Goal: Task Accomplishment & Management: Use online tool/utility

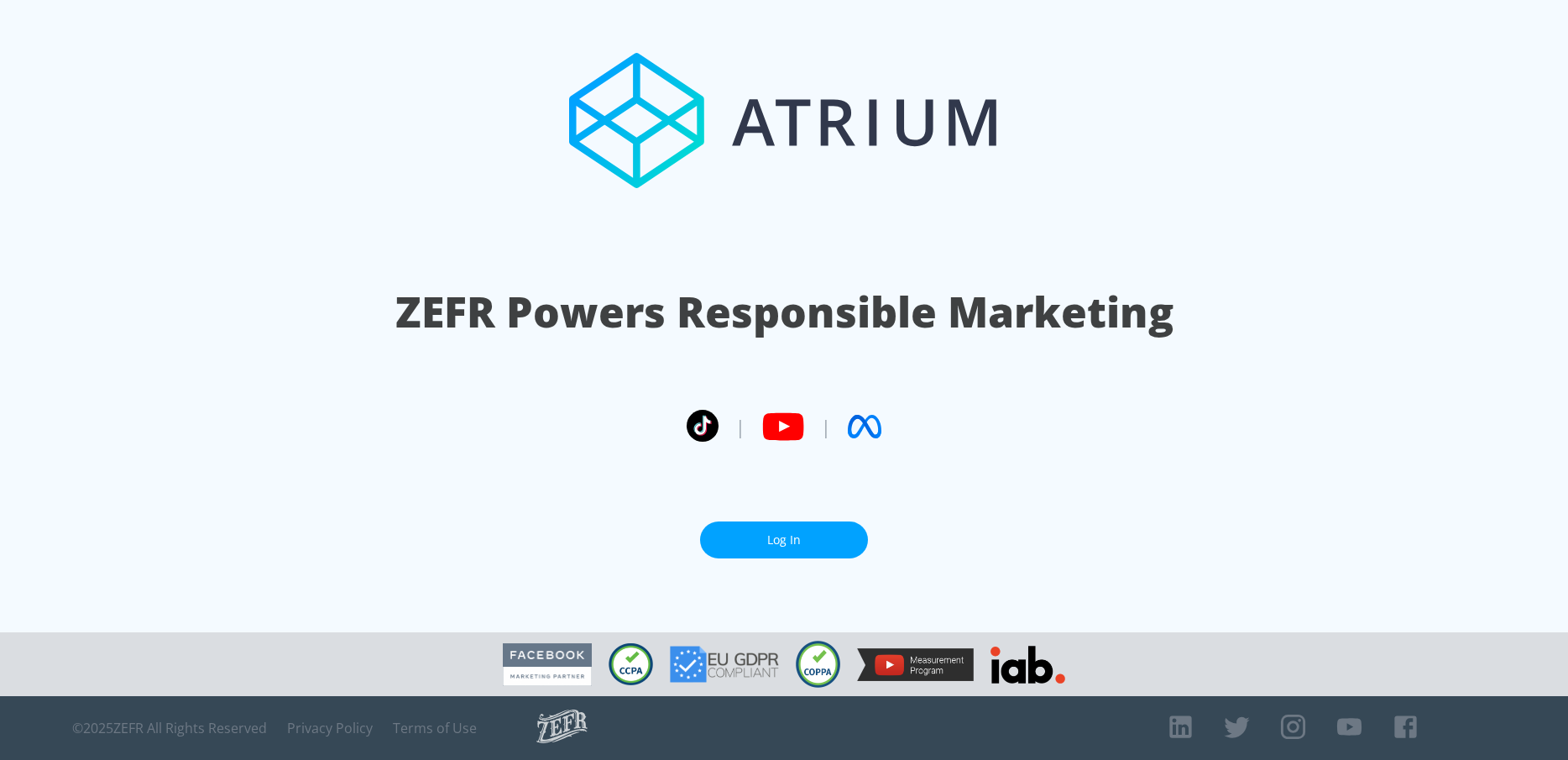
click at [748, 533] on link "Log In" at bounding box center [784, 540] width 168 height 38
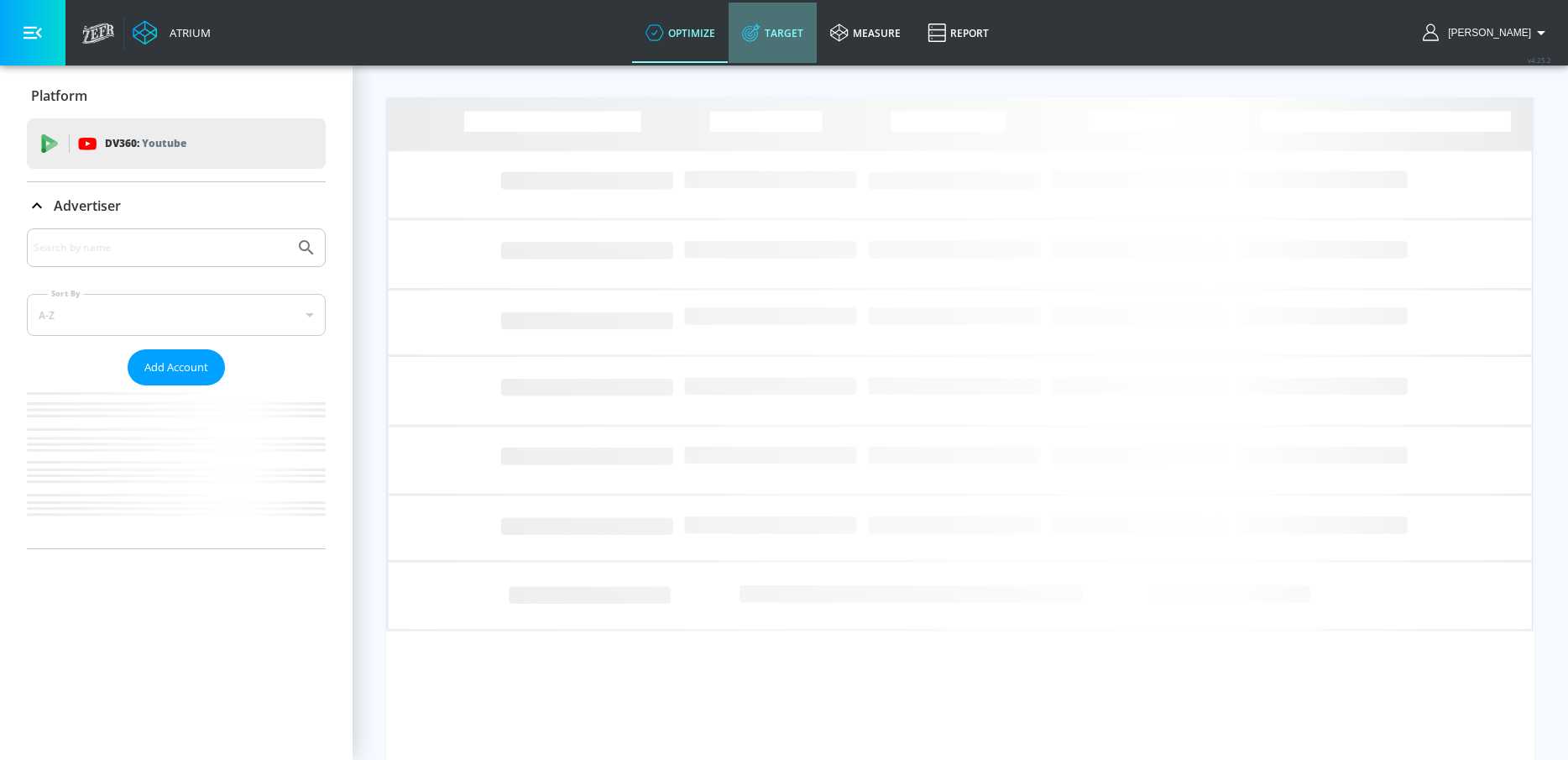
click at [798, 24] on link "Target" at bounding box center [773, 33] width 88 height 60
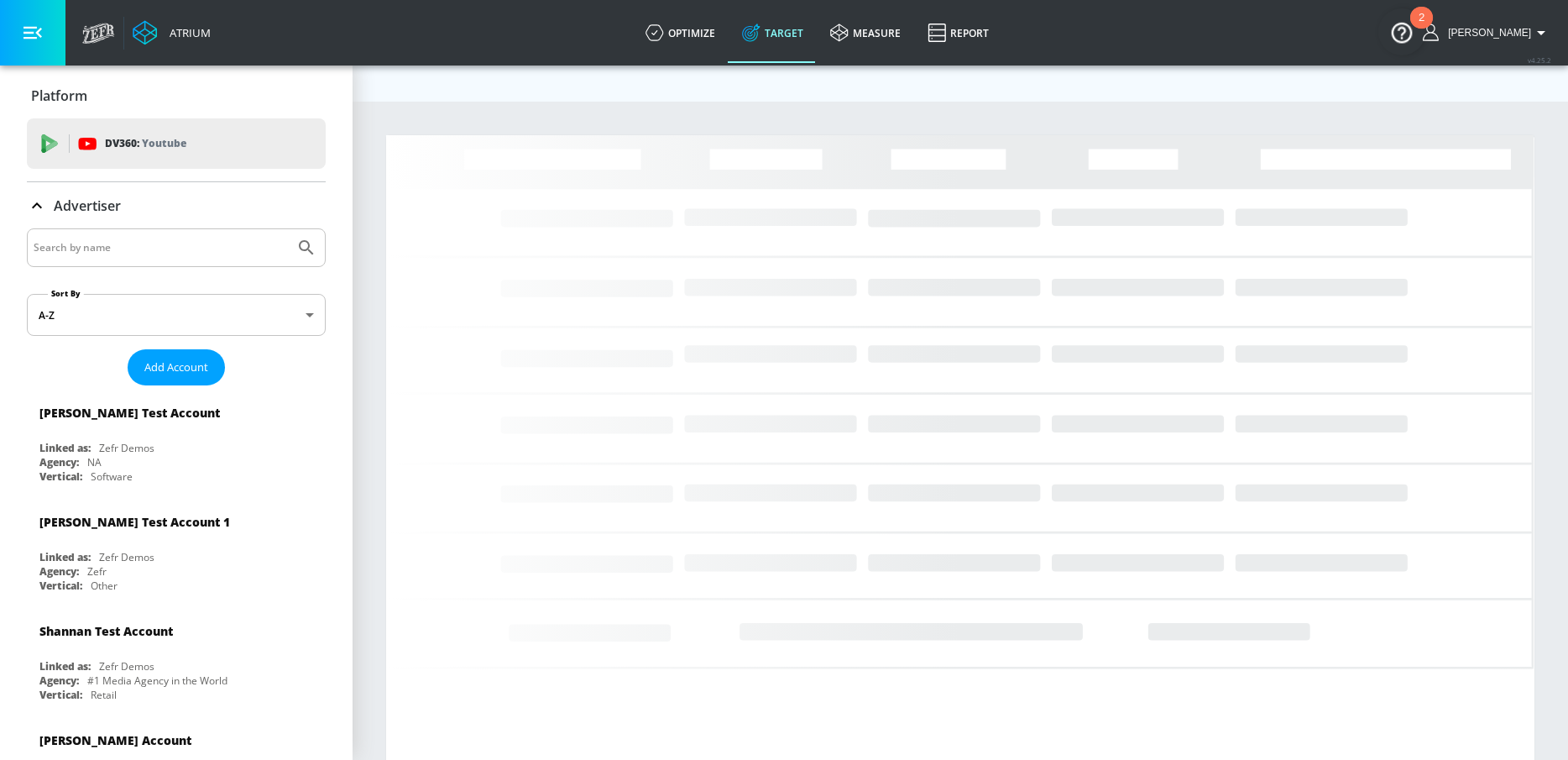
click at [130, 244] on input "Search by name" at bounding box center [160, 247] width 254 height 22
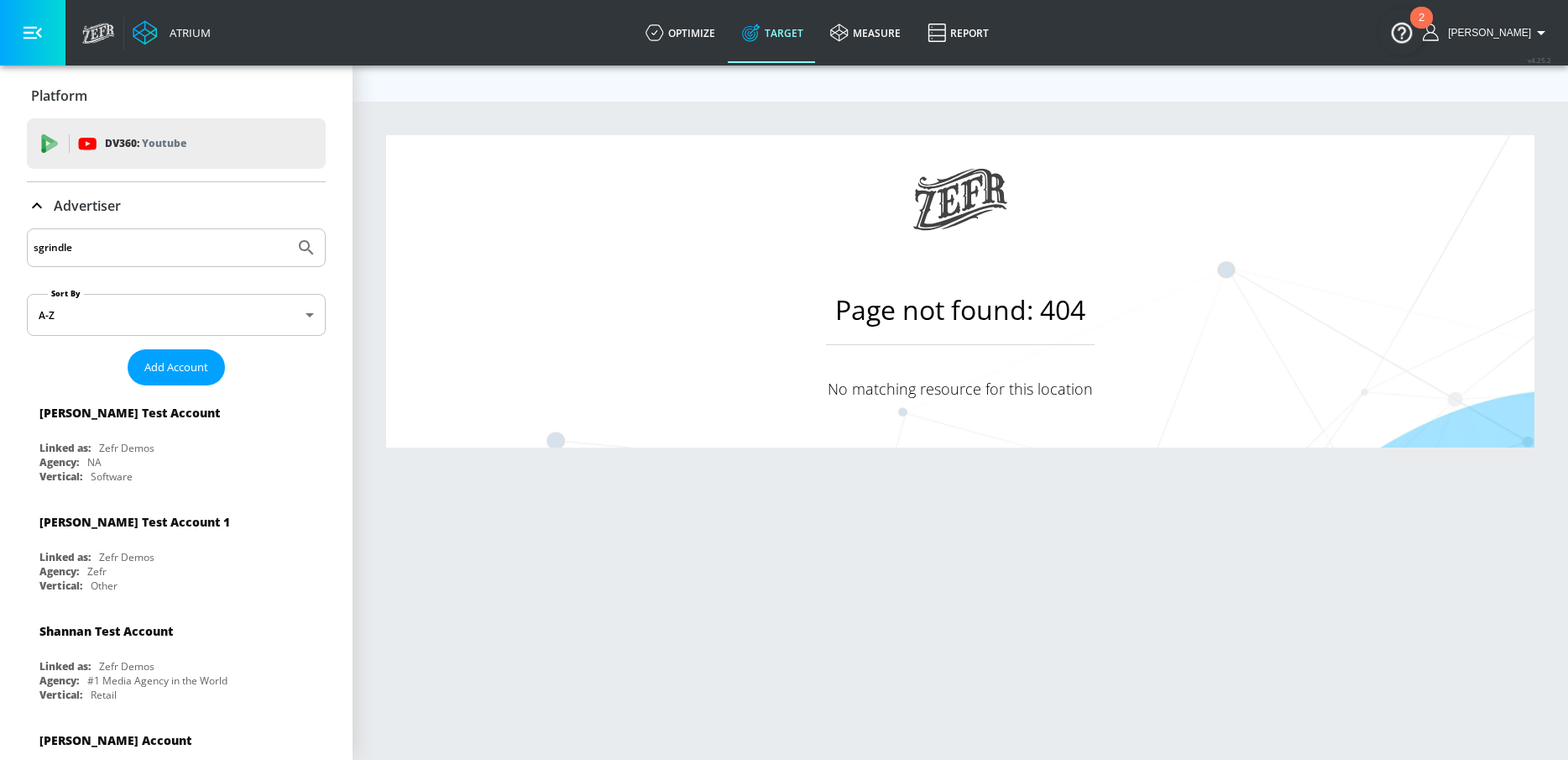
type input "sgrindle"
click at [288, 230] on button "Submit Search" at bounding box center [306, 247] width 37 height 37
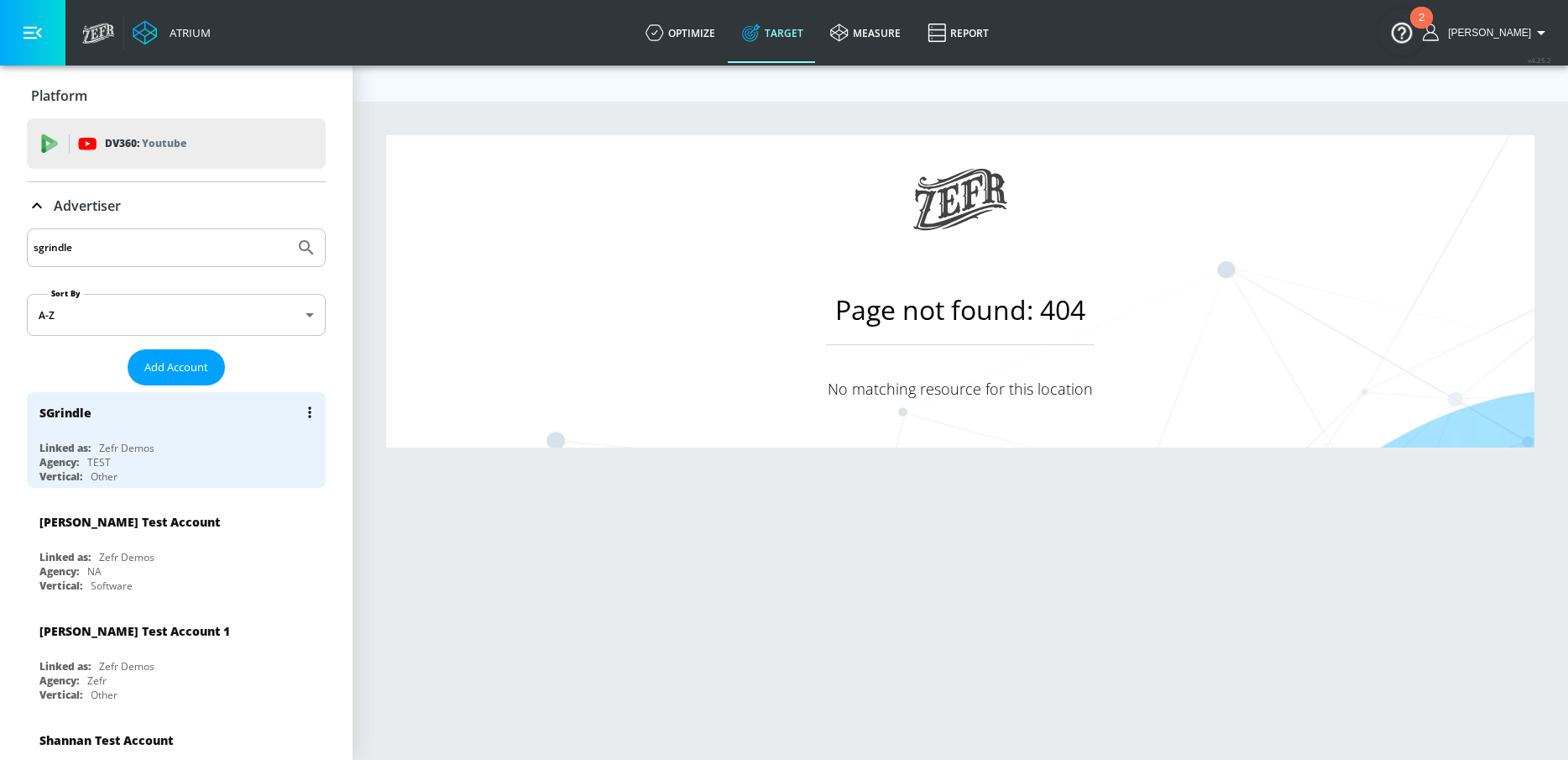
click at [92, 414] on div "SGrindle" at bounding box center [180, 412] width 282 height 41
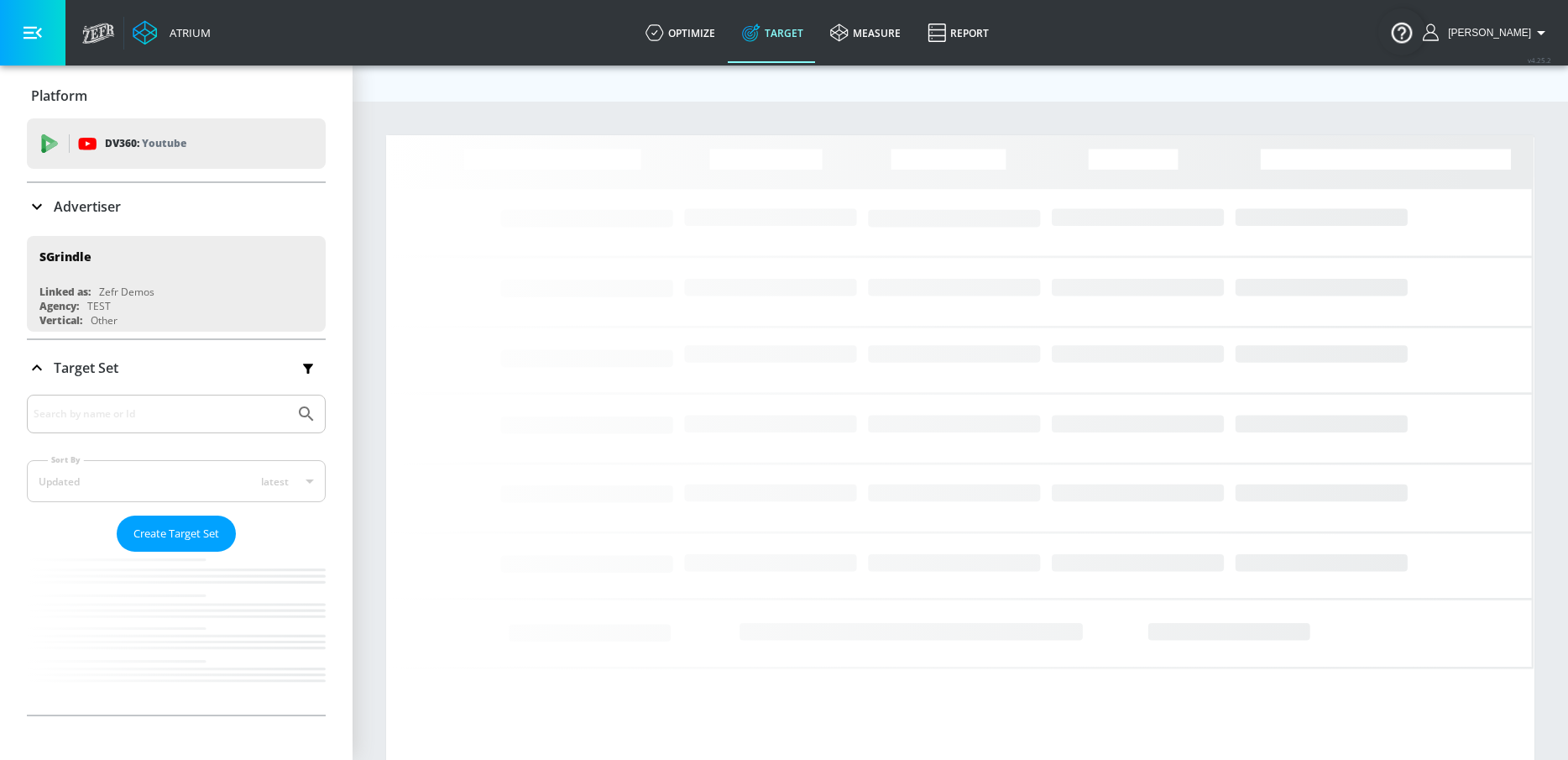
click at [37, 36] on icon "button" at bounding box center [33, 33] width 19 height 19
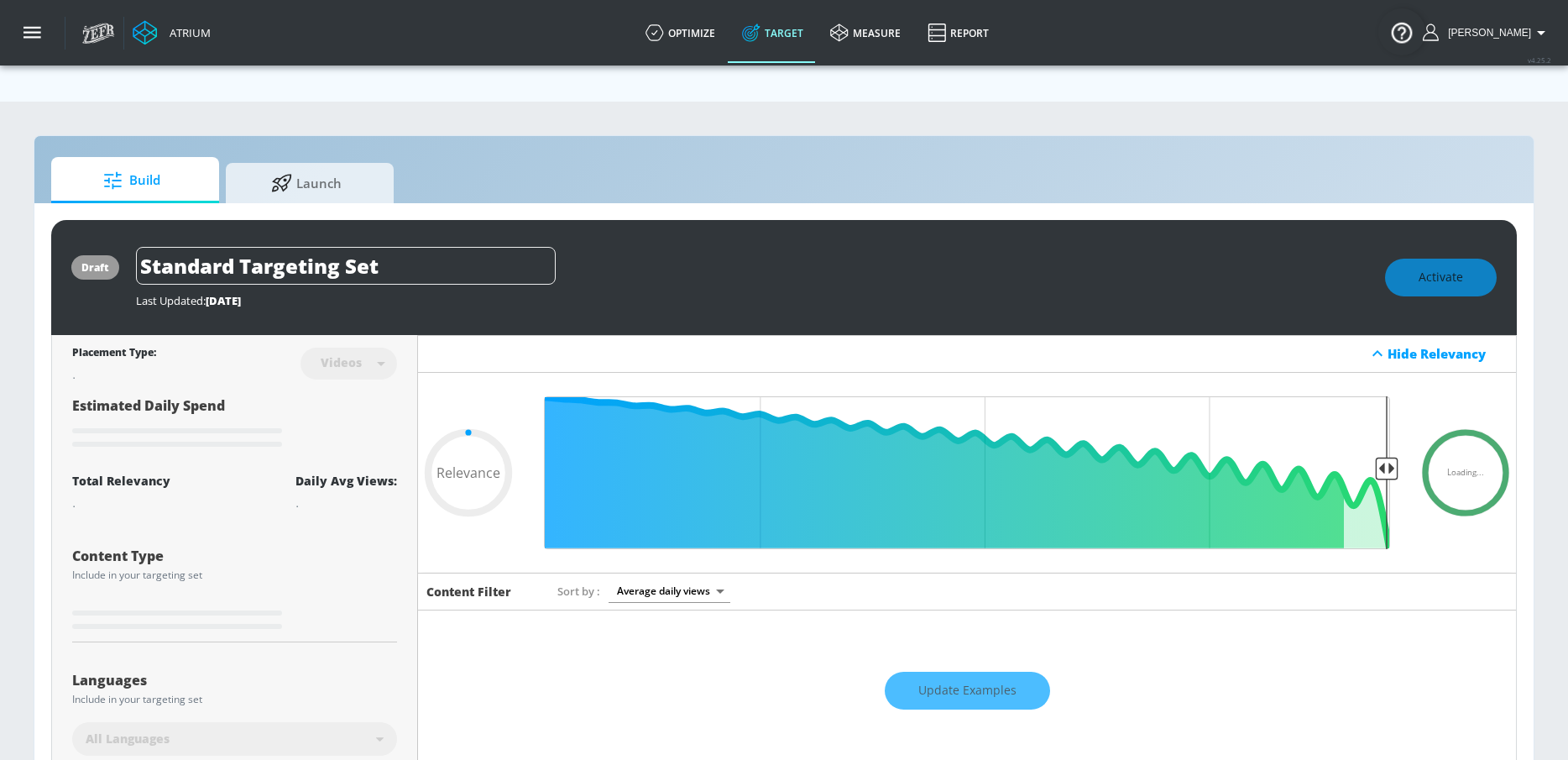
type input "0.05"
click at [692, 45] on link "optimize" at bounding box center [681, 33] width 97 height 60
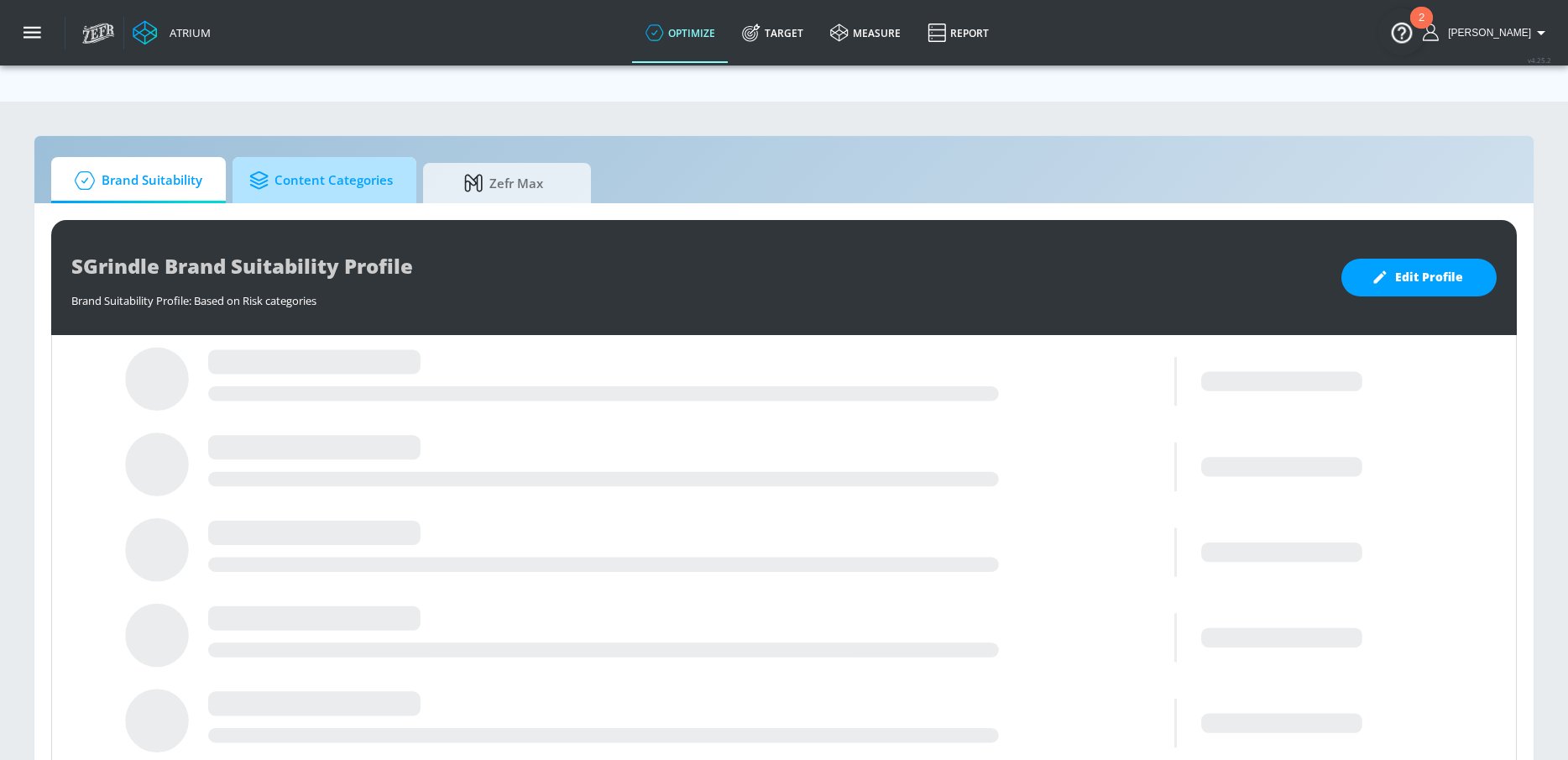
click at [353, 160] on span "Content Categories" at bounding box center [321, 180] width 143 height 41
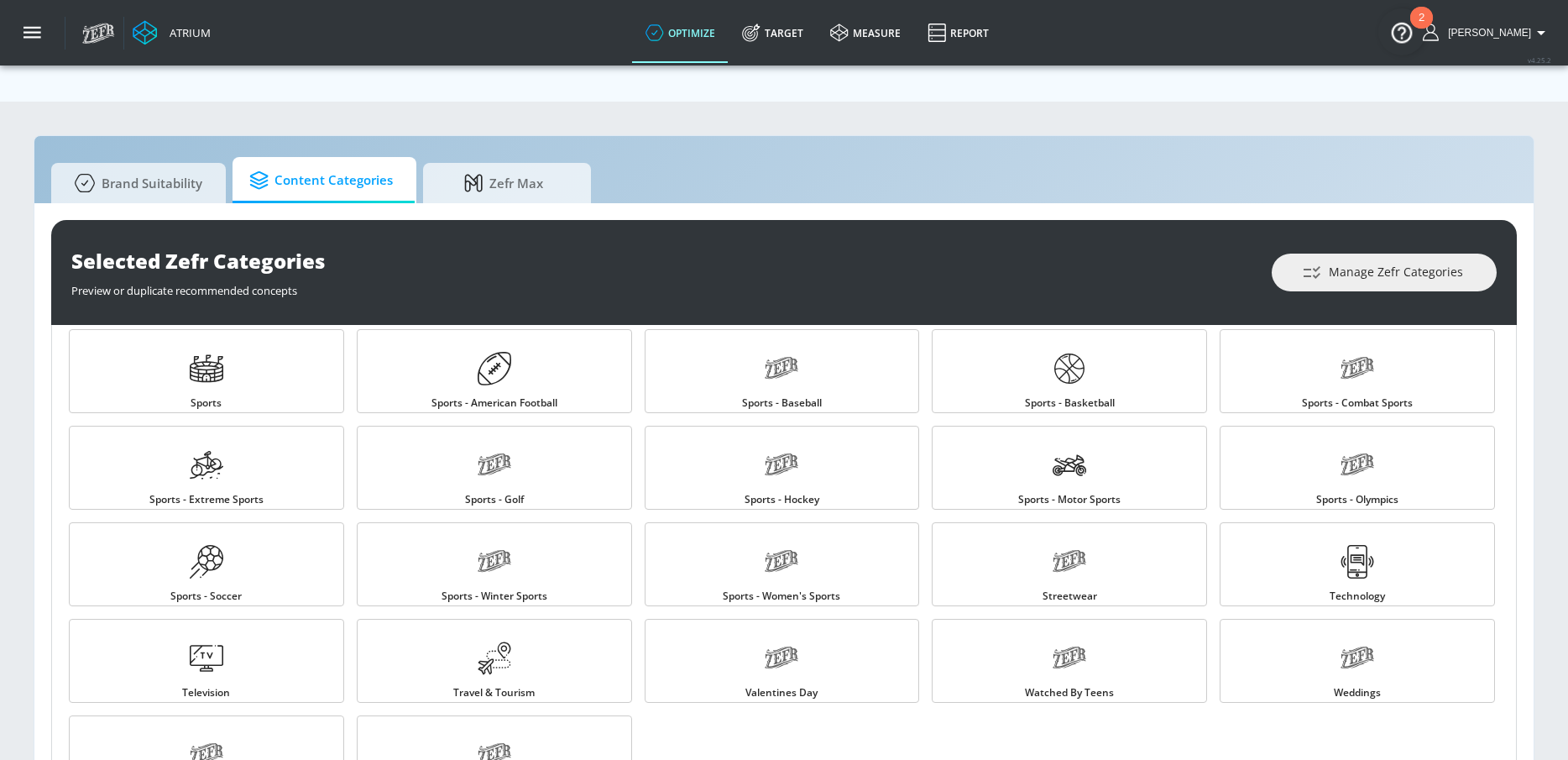
scroll to position [1709, 0]
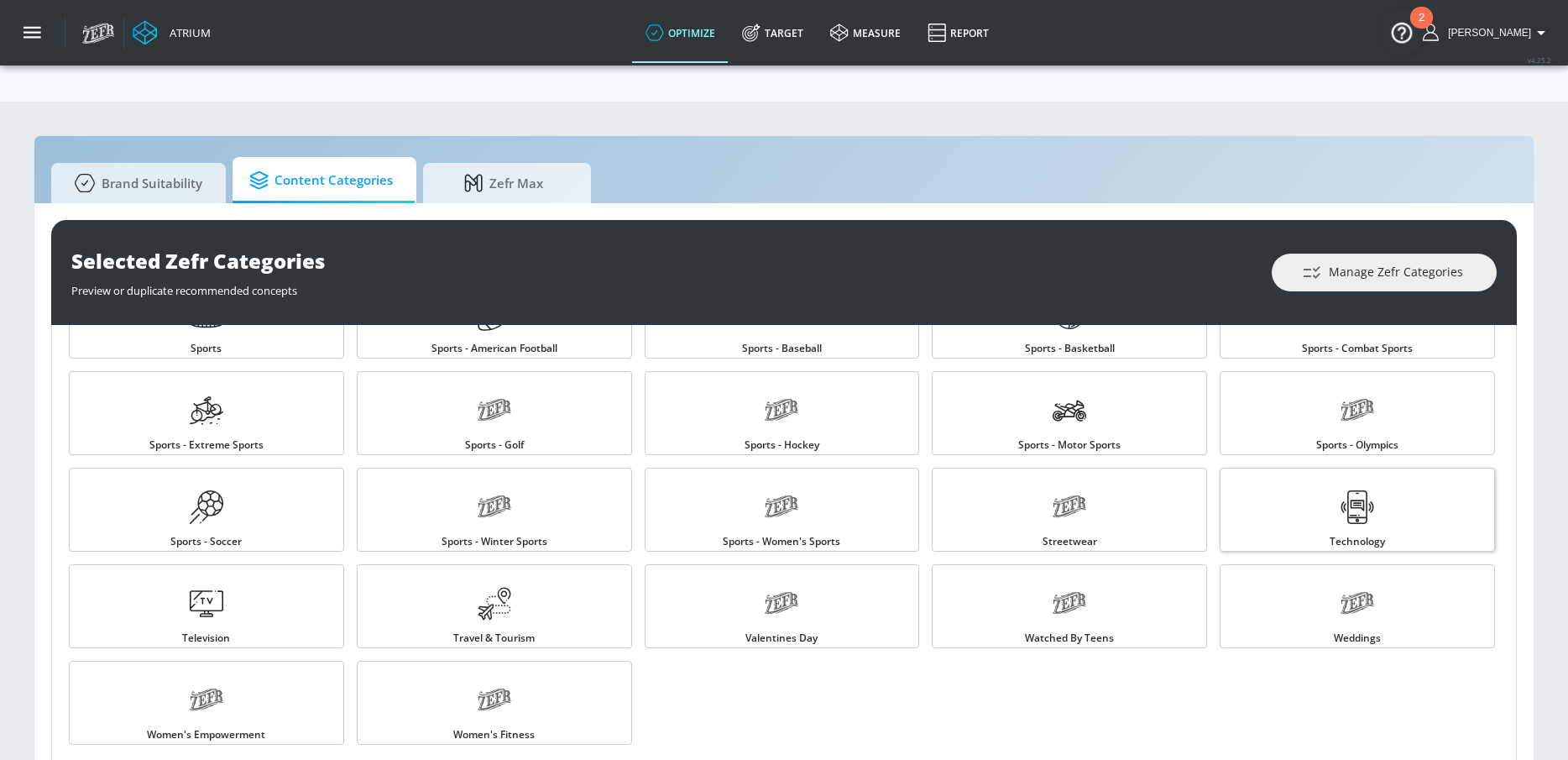
click at [1317, 497] on link "Technology" at bounding box center [1357, 510] width 275 height 84
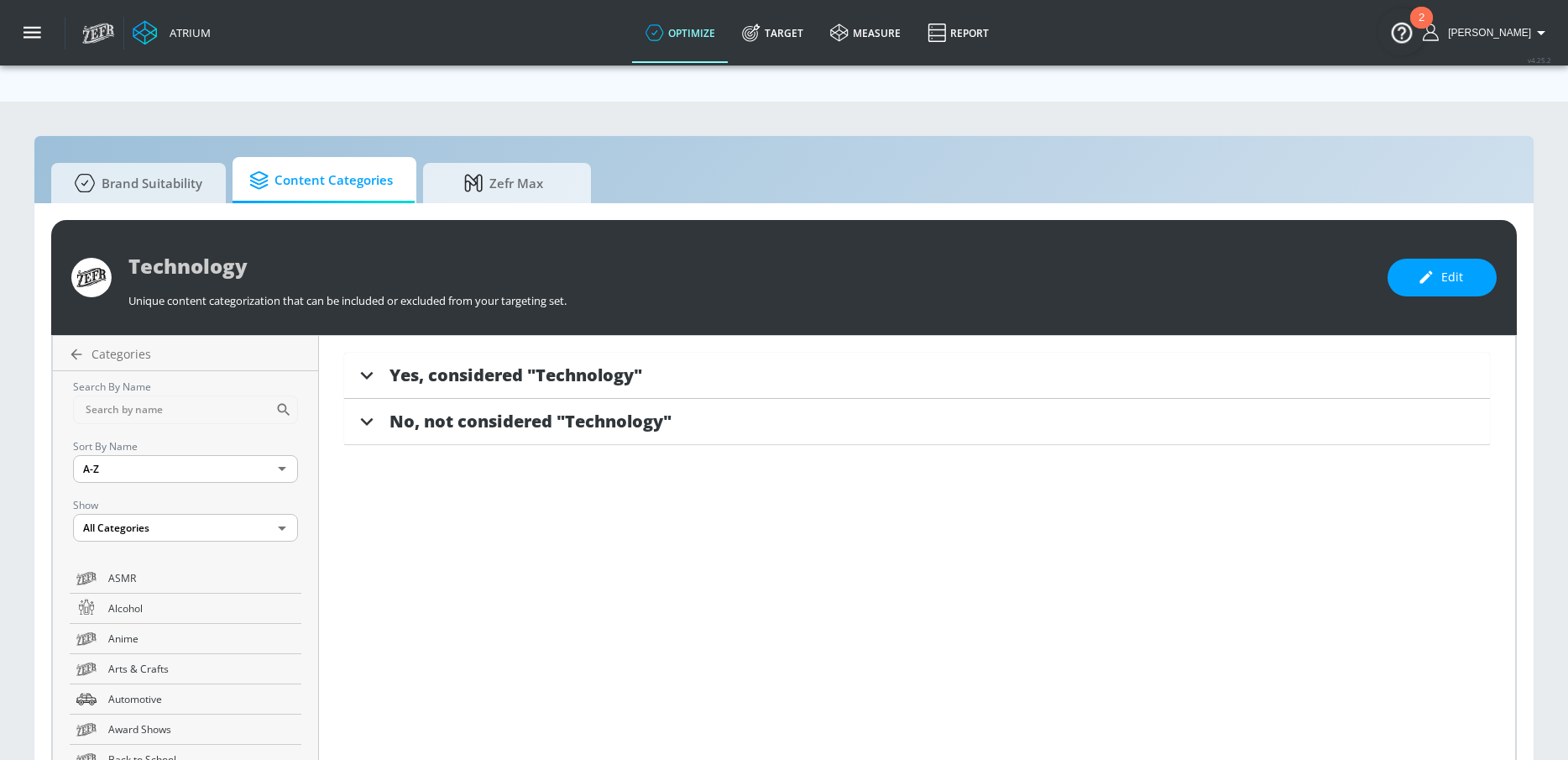
click at [588, 364] on span "Yes, considered "Technology"" at bounding box center [515, 375] width 252 height 23
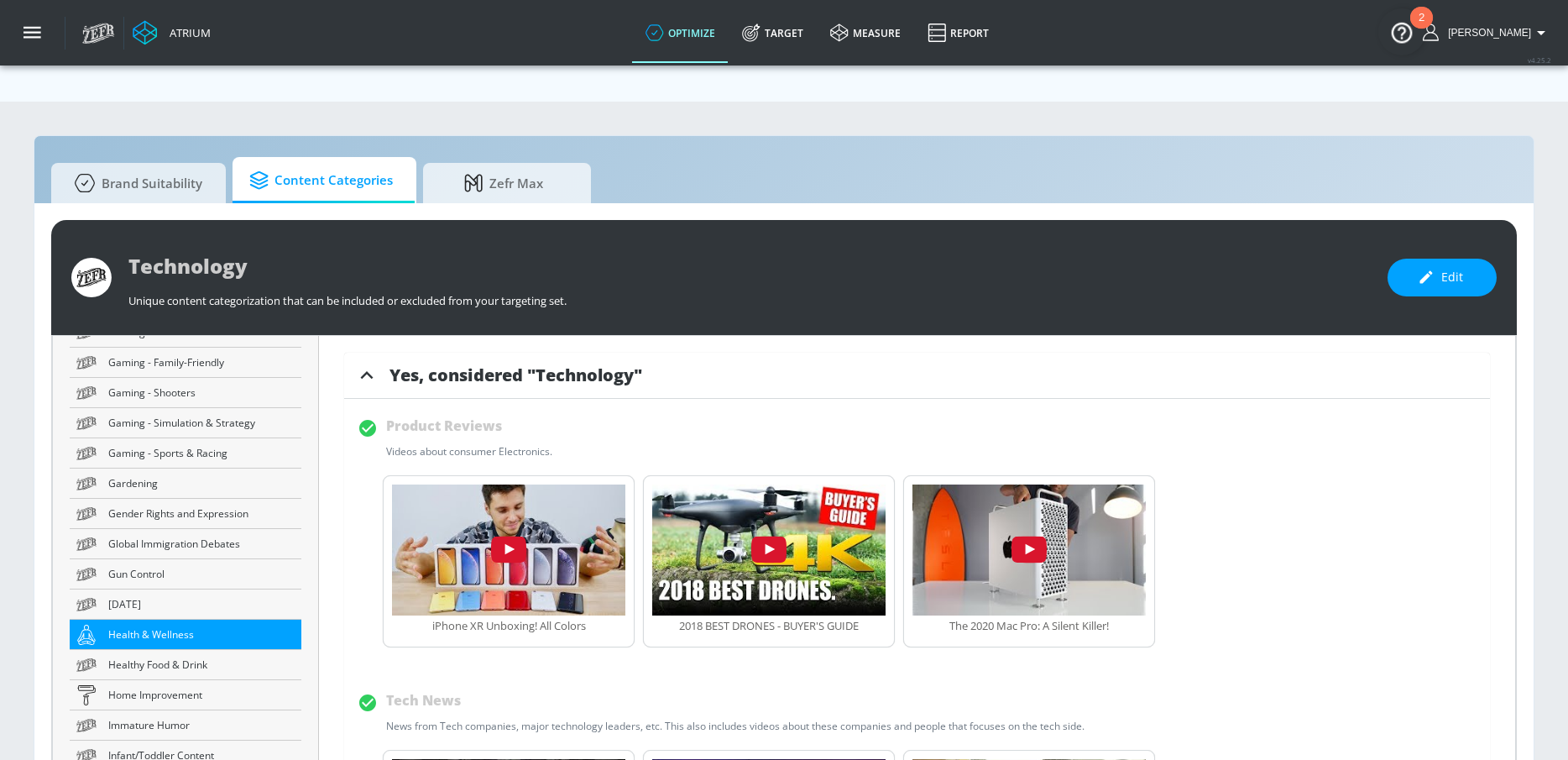
scroll to position [1337, 0]
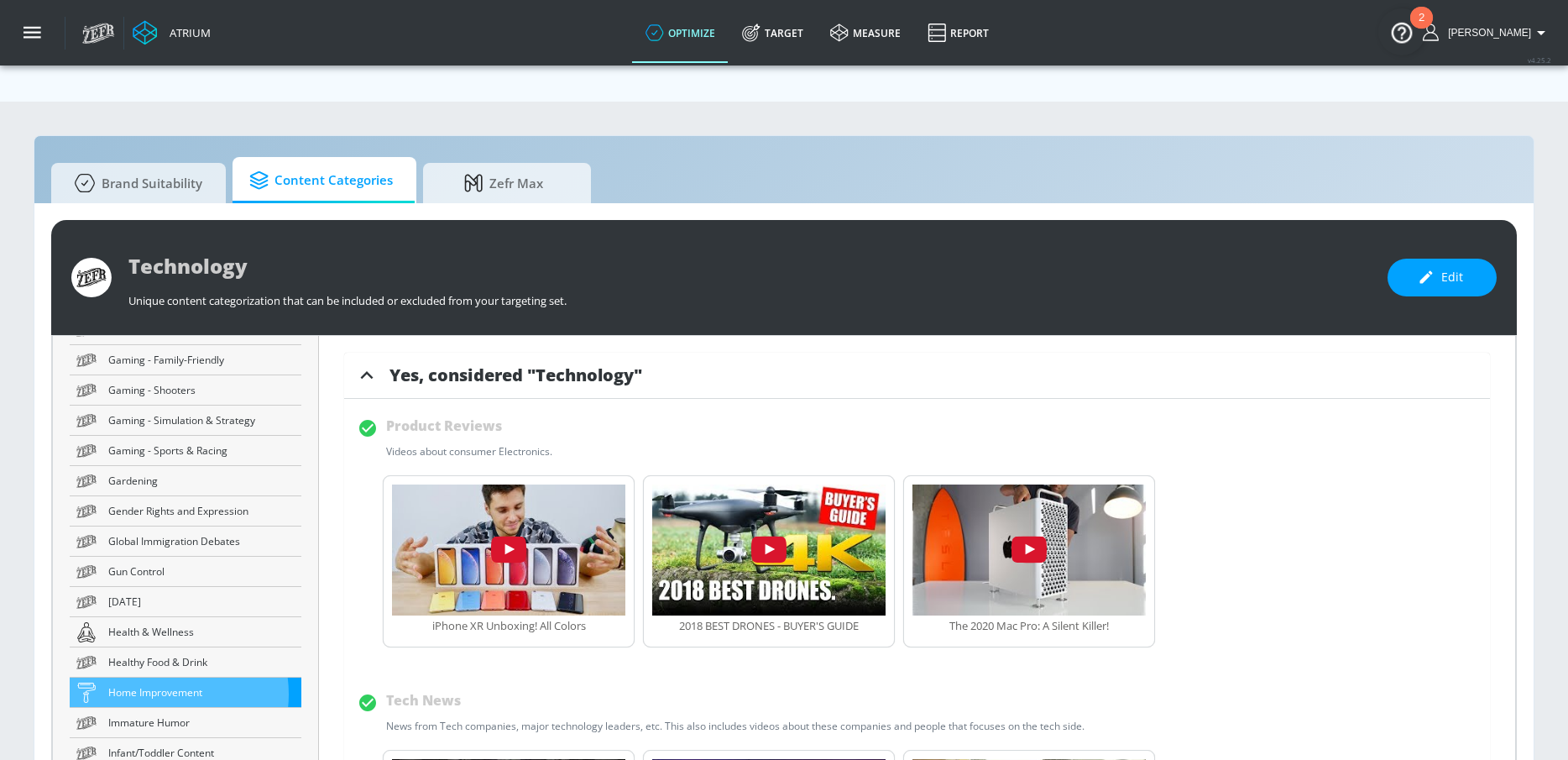
click at [166, 684] on span "Home Improvement" at bounding box center [201, 693] width 186 height 18
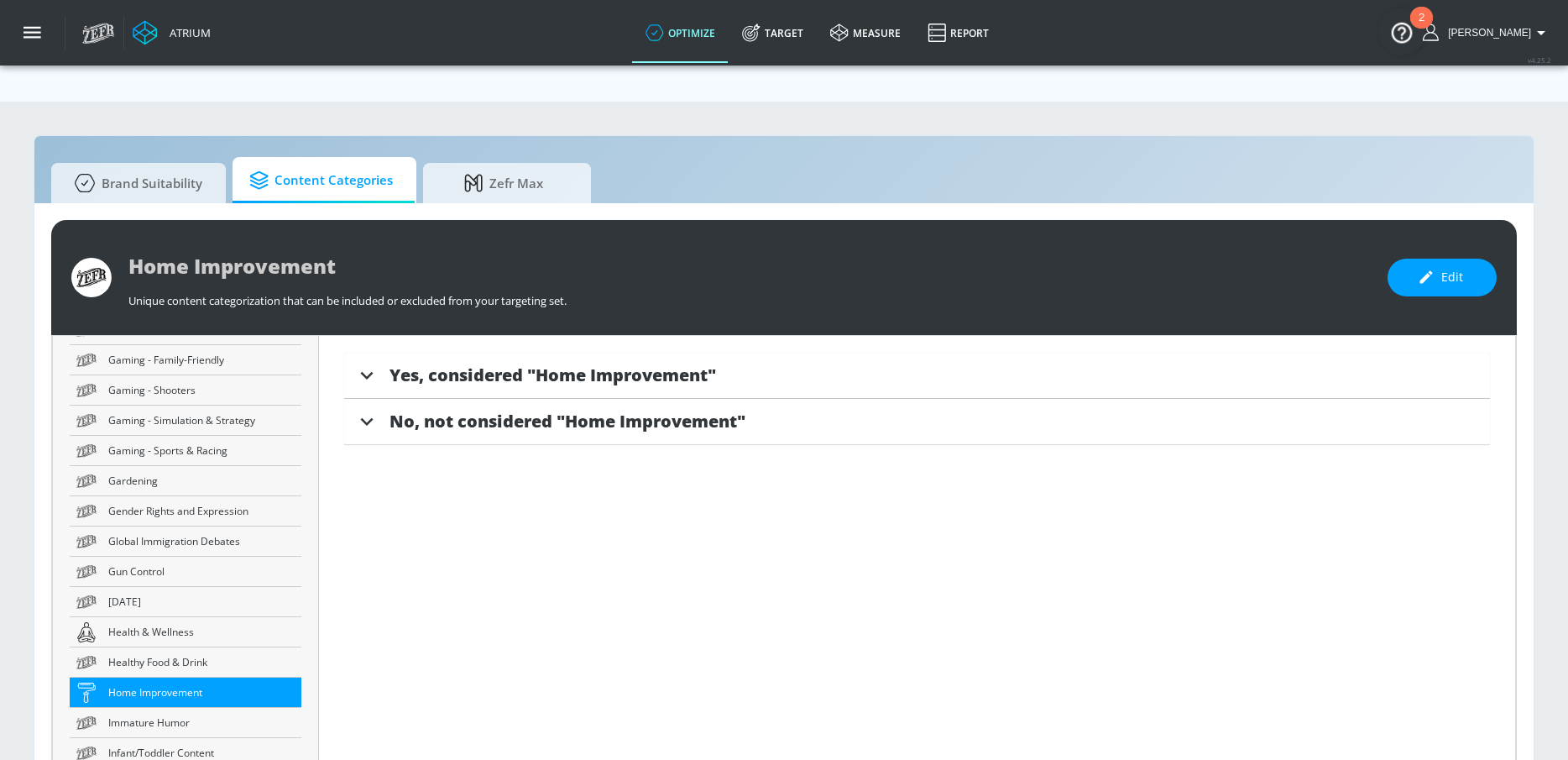
click at [509, 364] on span "Yes, considered "Home Improvement"" at bounding box center [553, 375] width 326 height 23
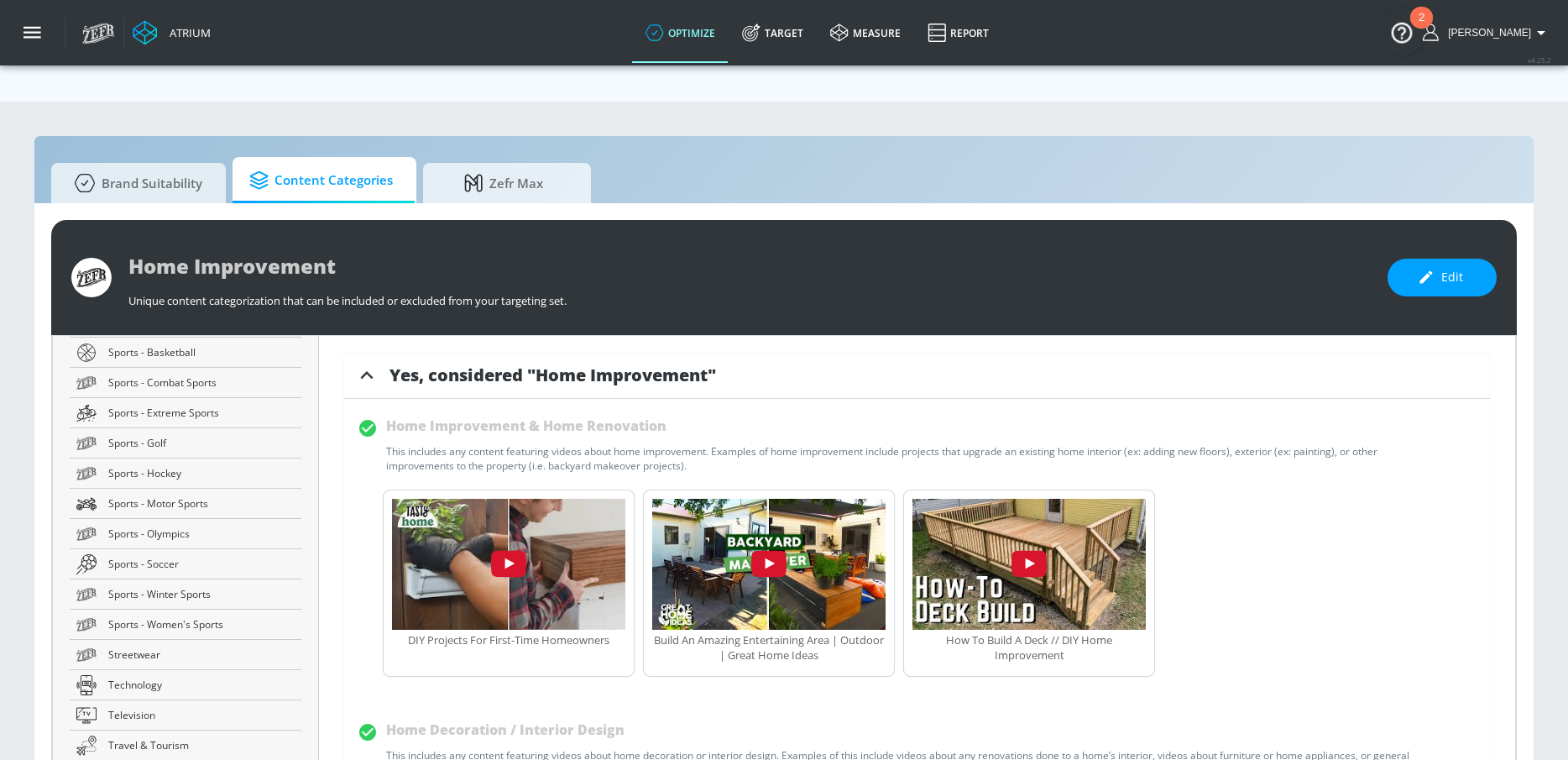
scroll to position [2955, 0]
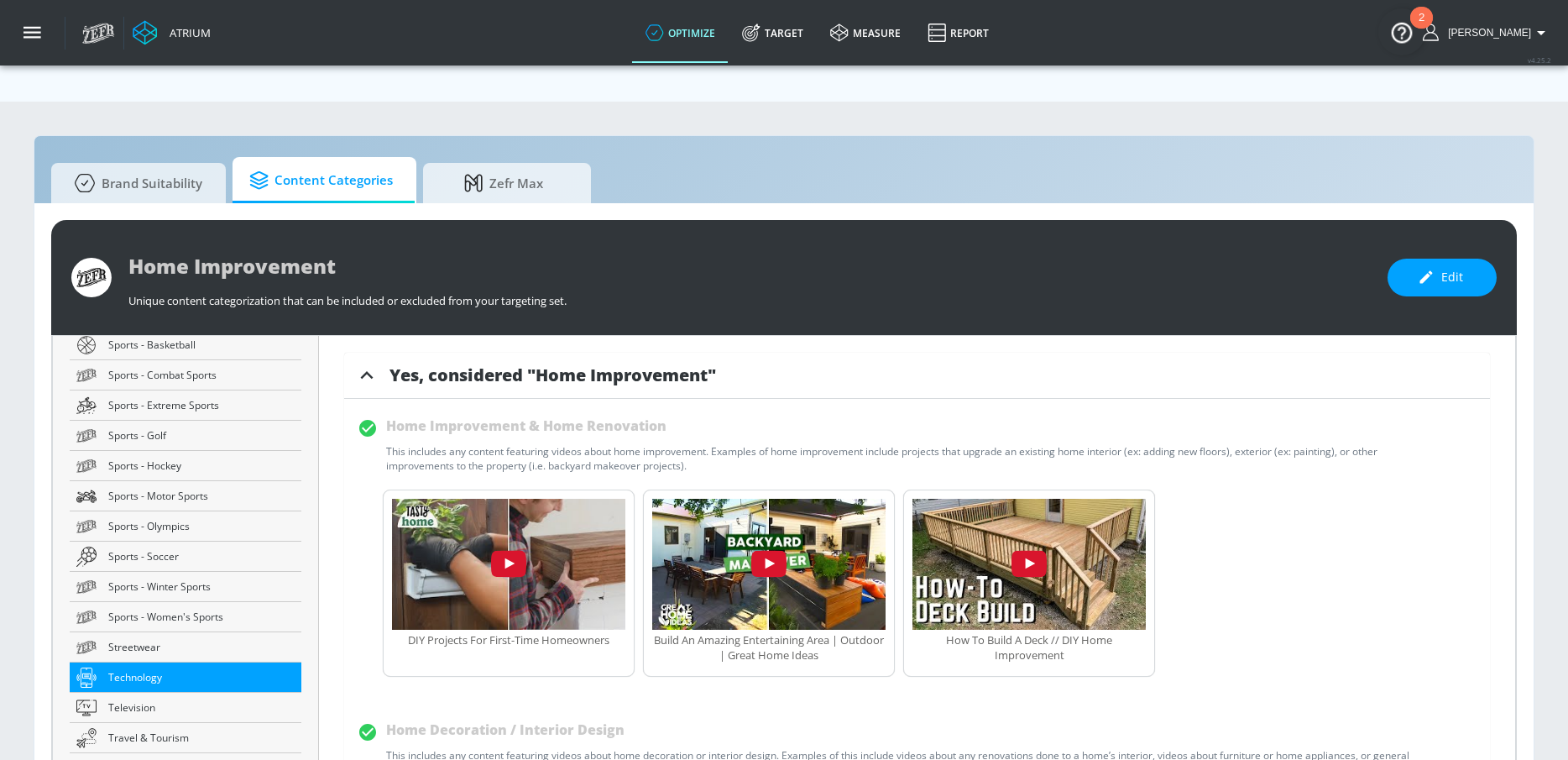
click at [163, 669] on span "Technology" at bounding box center [201, 678] width 186 height 18
type input "Technology"
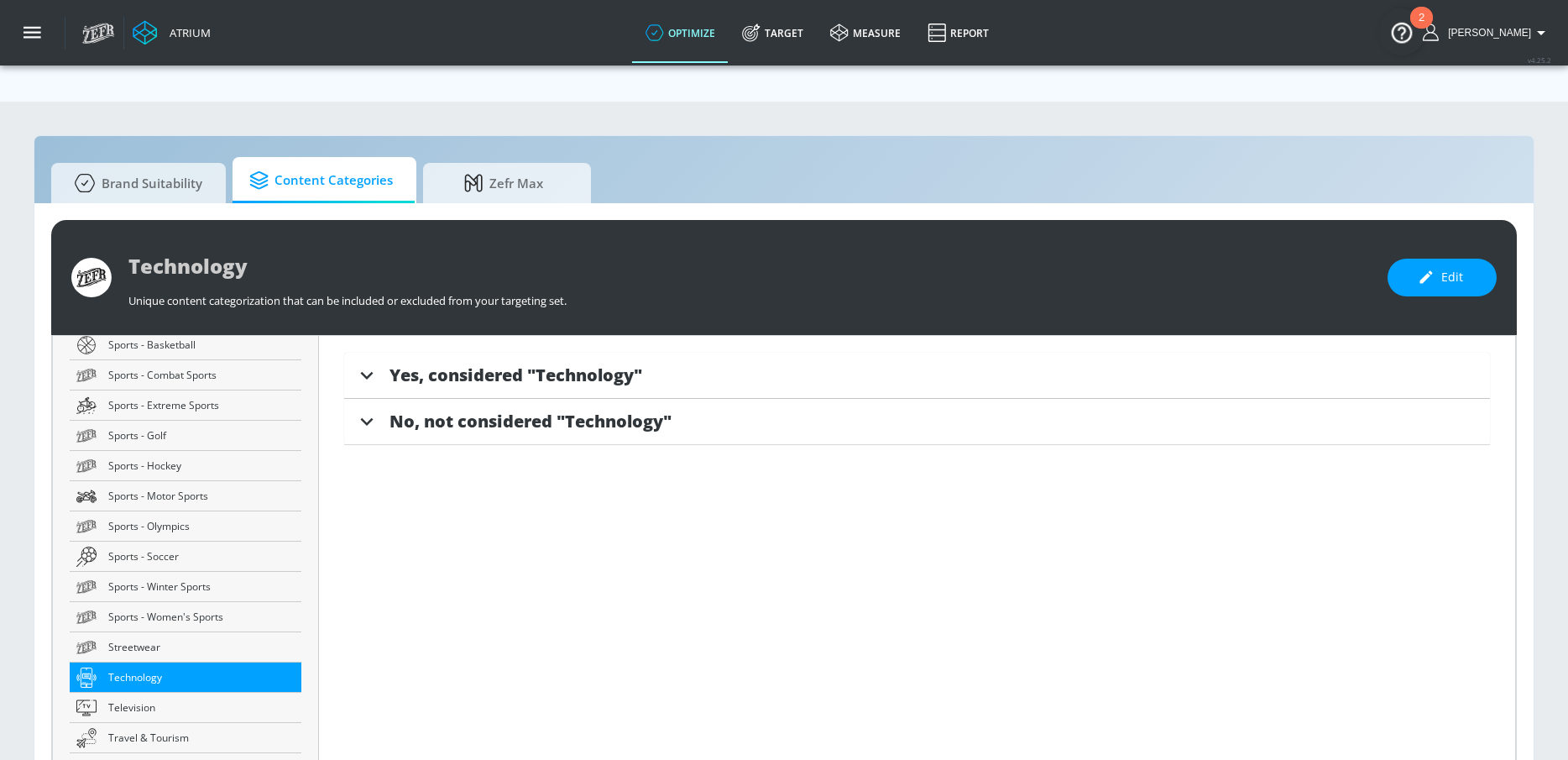
click at [551, 364] on span "Yes, considered "Technology"" at bounding box center [515, 375] width 252 height 23
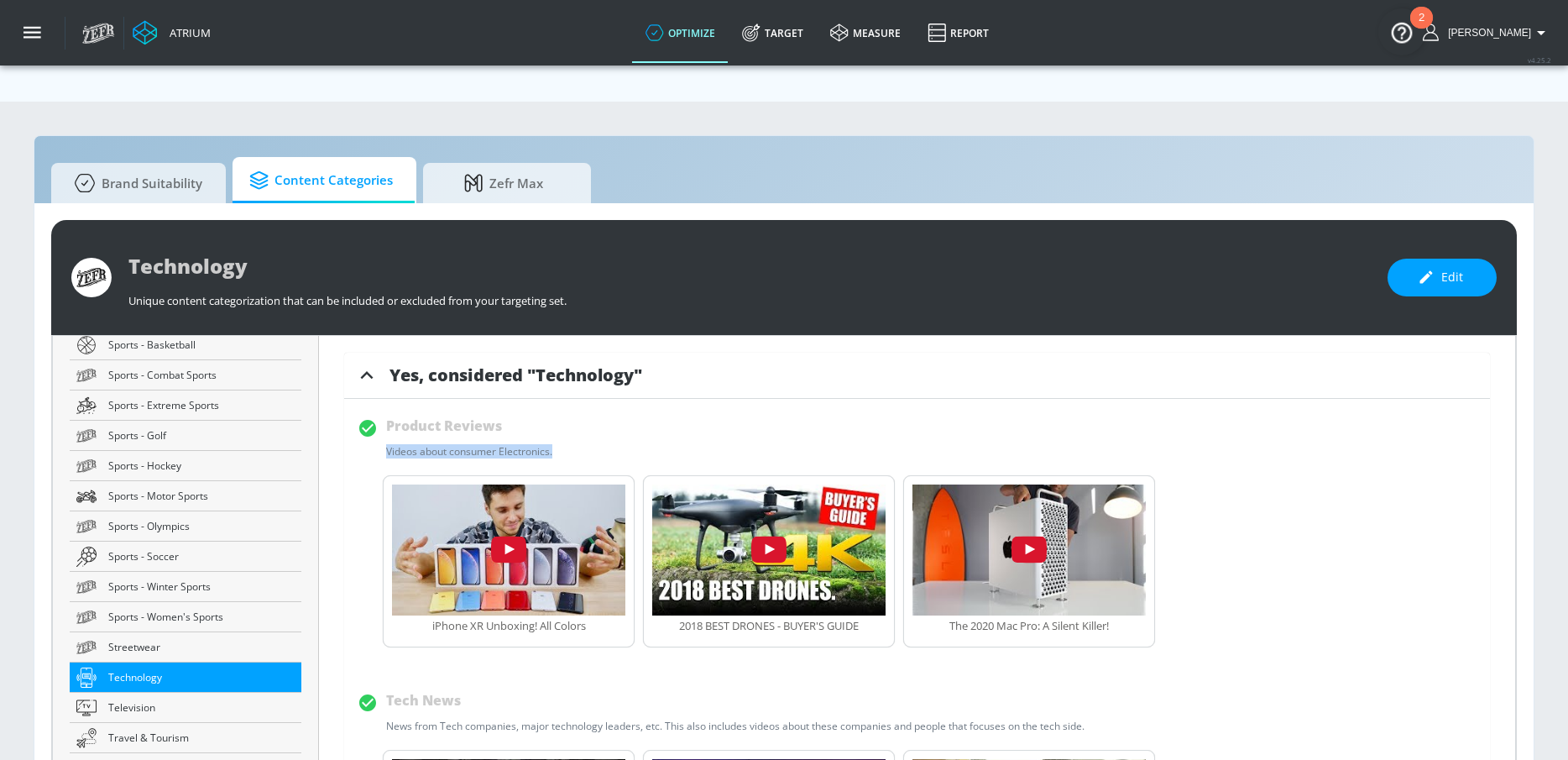
drag, startPoint x: 541, startPoint y: 415, endPoint x: 374, endPoint y: 409, distance: 167.1
click at [386, 444] on div "Videos about consumer Electronics." at bounding box center [484, 451] width 197 height 14
copy div "Videos about consumer Electronics."
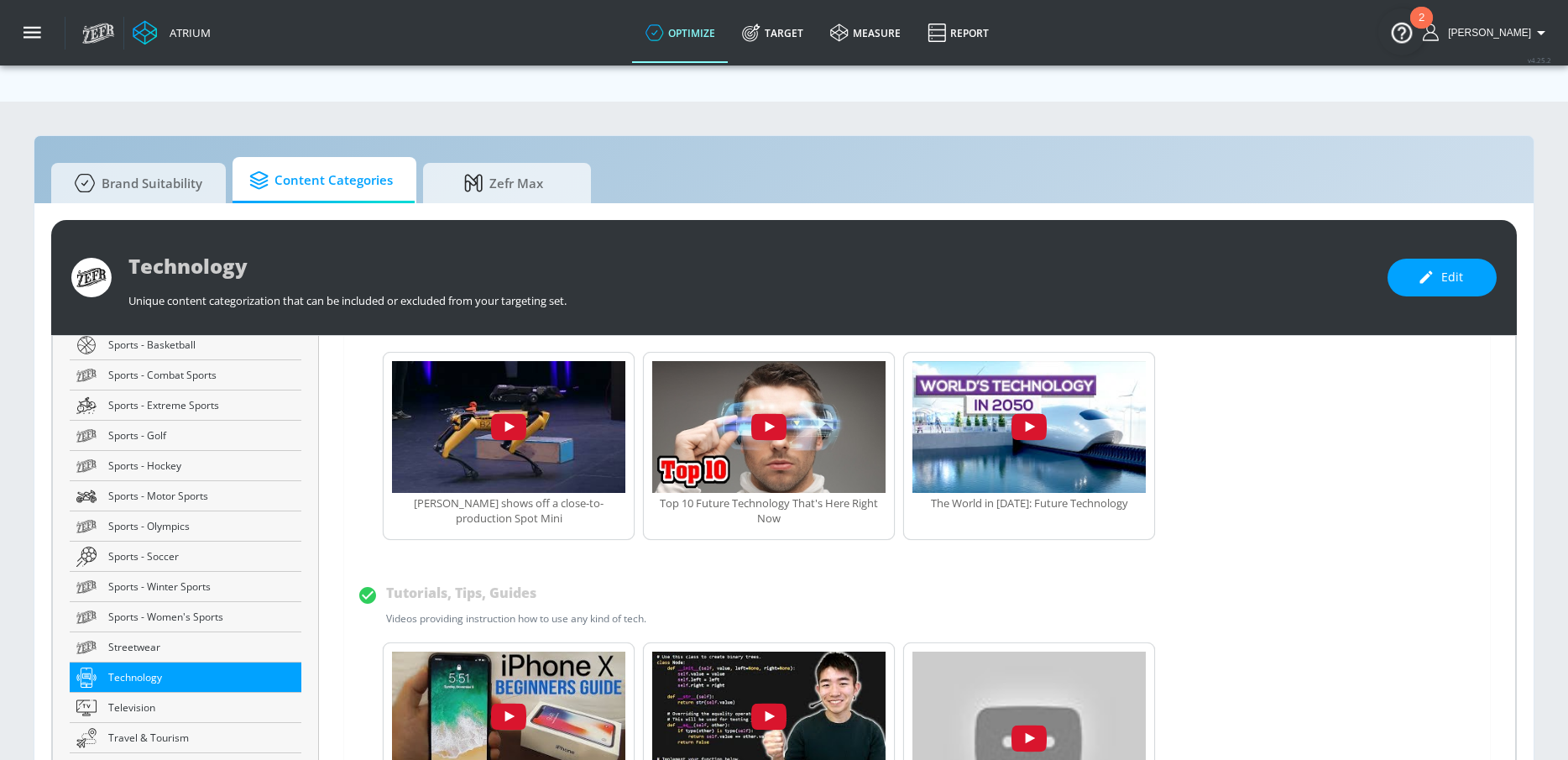
scroll to position [712, 0]
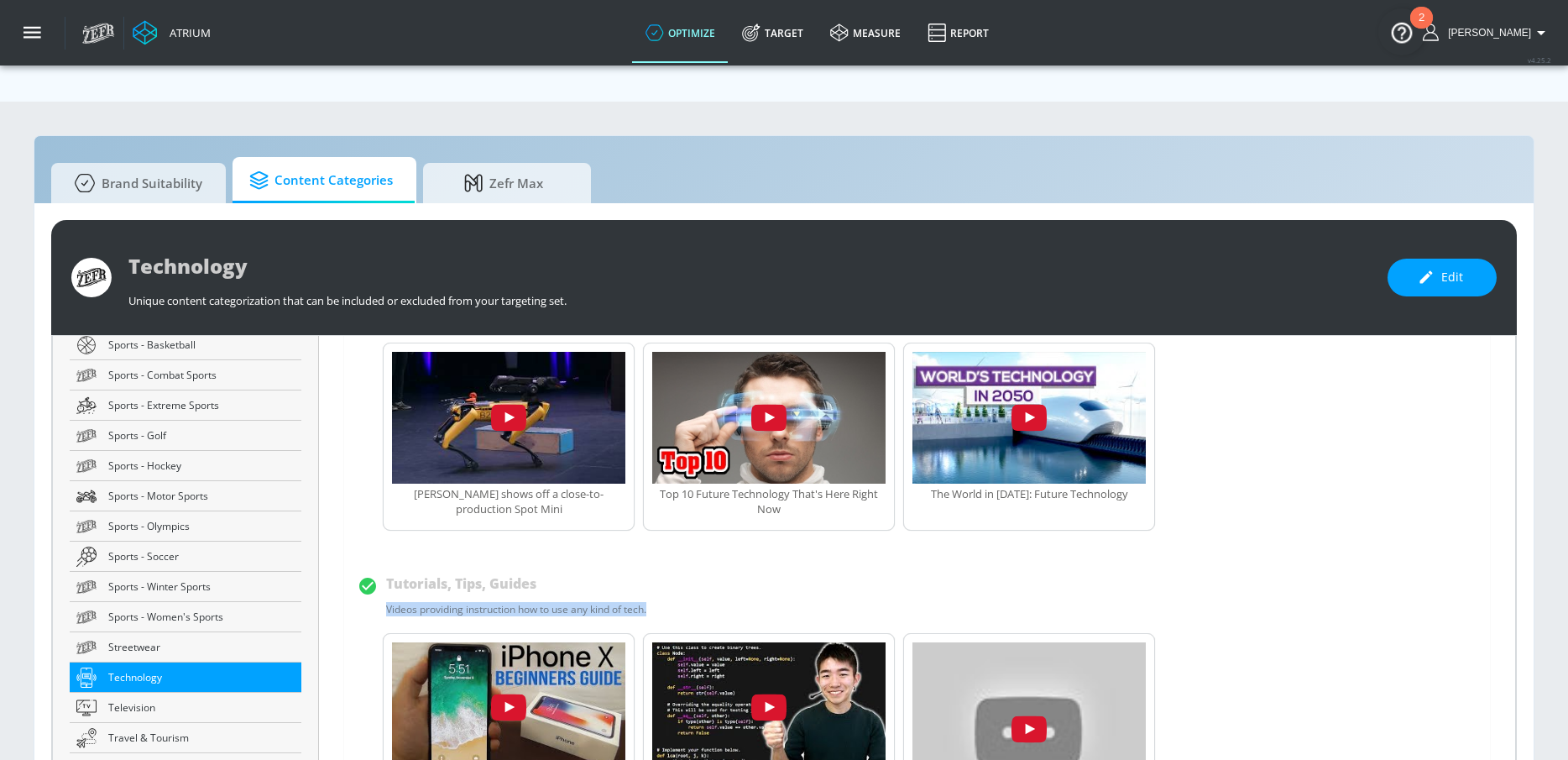
drag, startPoint x: 637, startPoint y: 569, endPoint x: 365, endPoint y: 565, distance: 272.0
click at [365, 570] on div "Tutorials, Tips, Guides Videos providing instruction how to use any kind of tec…" at bounding box center [893, 593] width 1071 height 47
copy div "Videos providing instruction how to use any kind of tech."
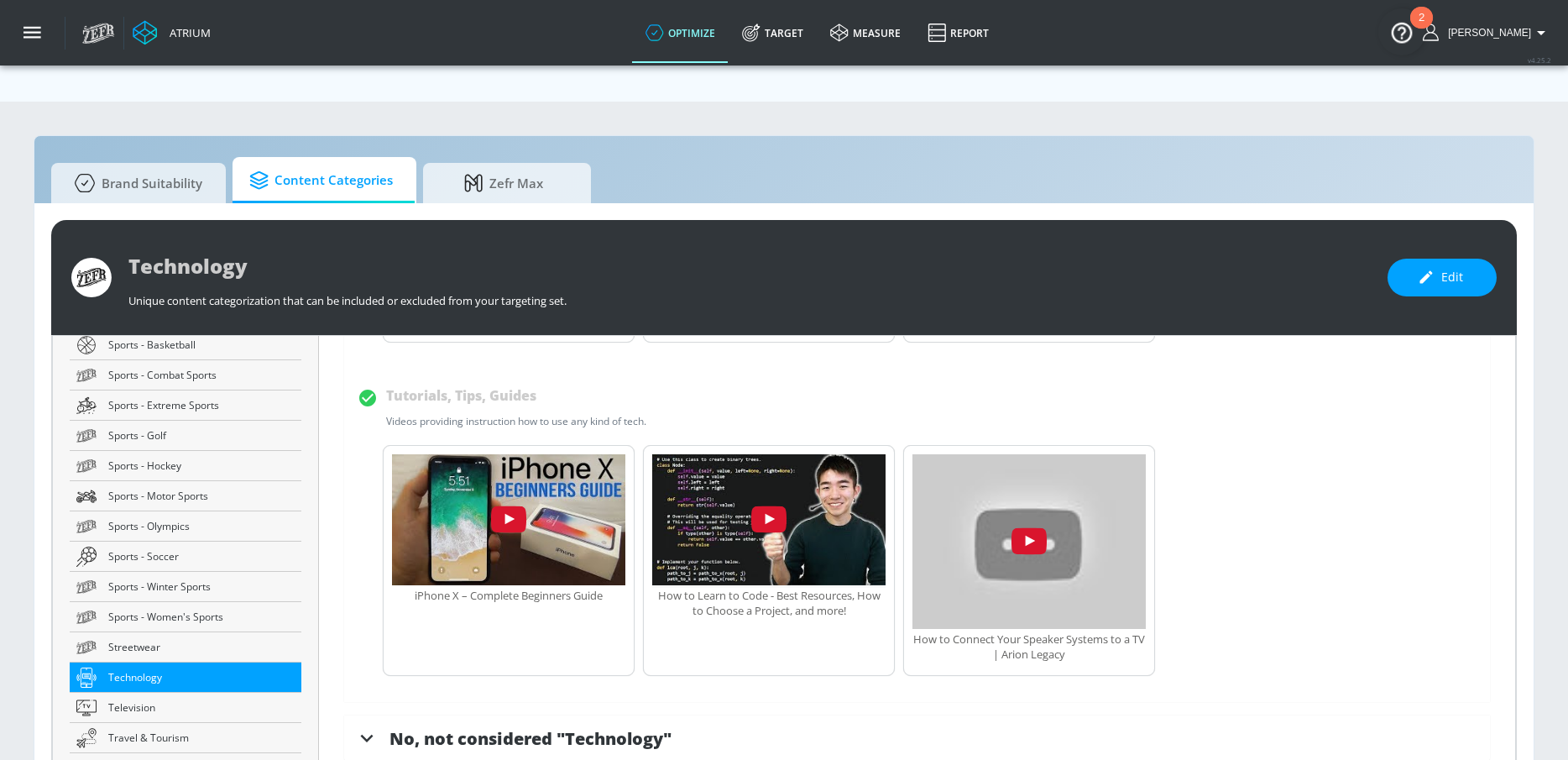
scroll to position [870, 0]
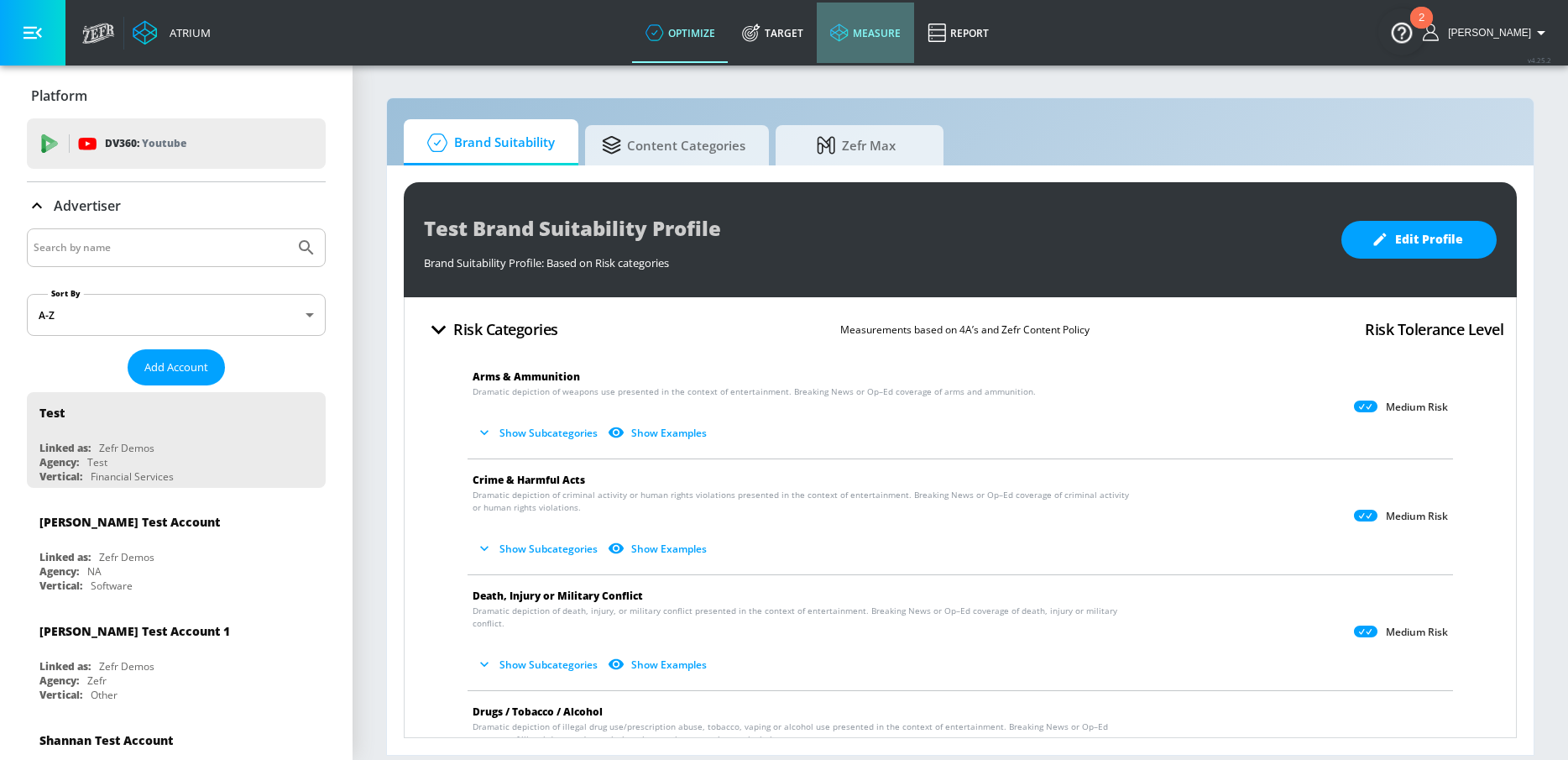
click at [884, 32] on link "measure" at bounding box center [866, 33] width 97 height 60
